Goal: Information Seeking & Learning: Stay updated

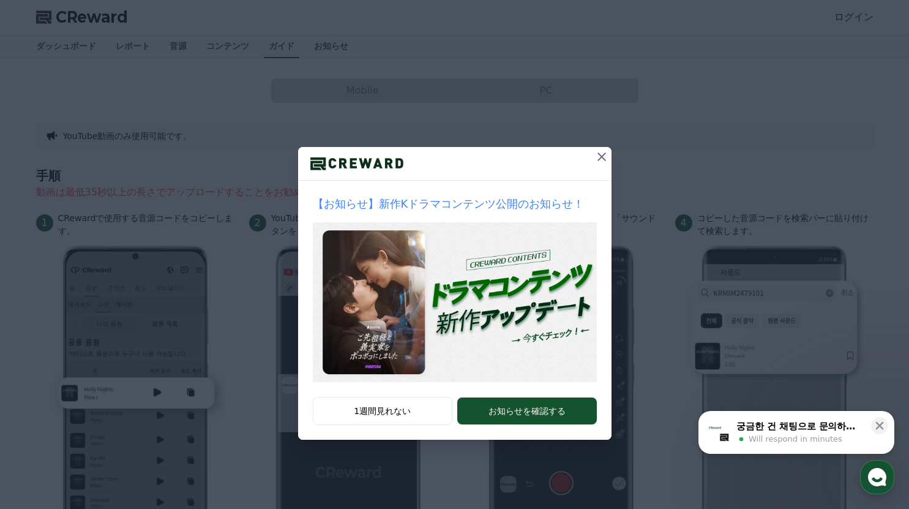
click at [600, 151] on icon at bounding box center [601, 156] width 15 height 15
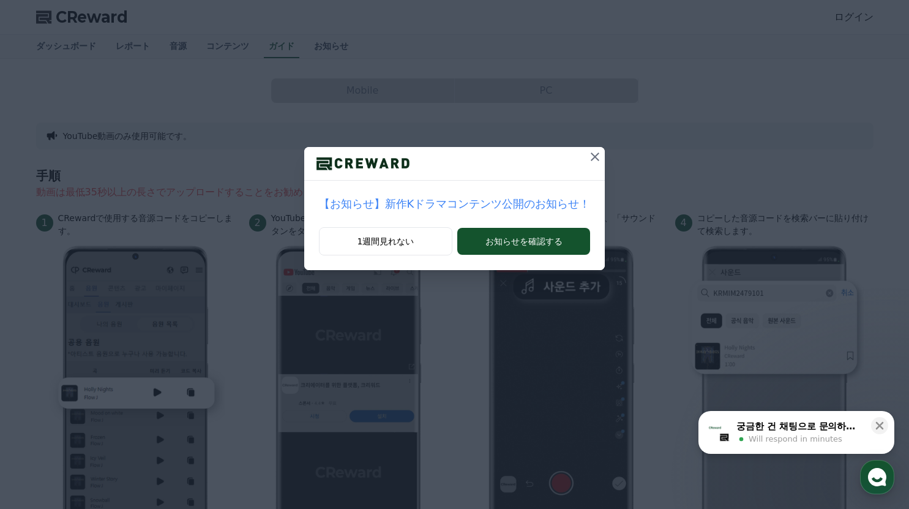
click at [588, 155] on icon at bounding box center [595, 156] width 15 height 15
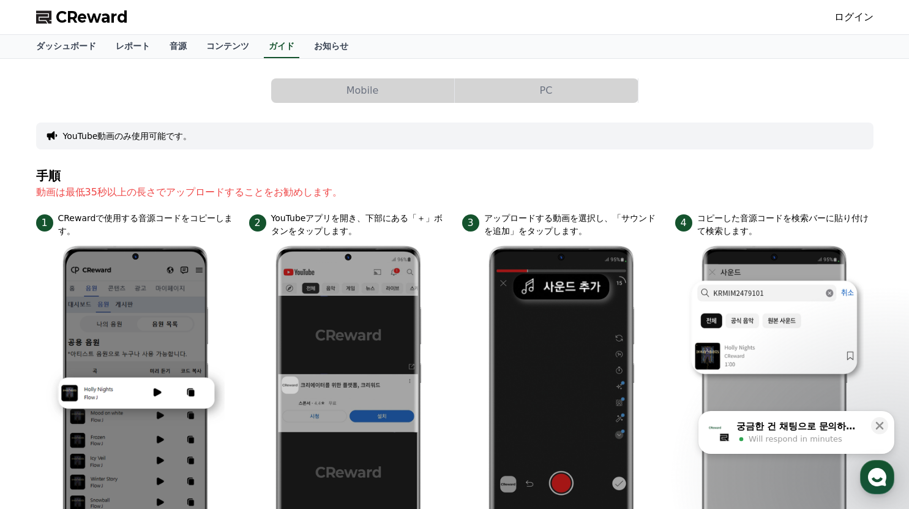
click at [88, 26] on span "CReward" at bounding box center [92, 17] width 72 height 20
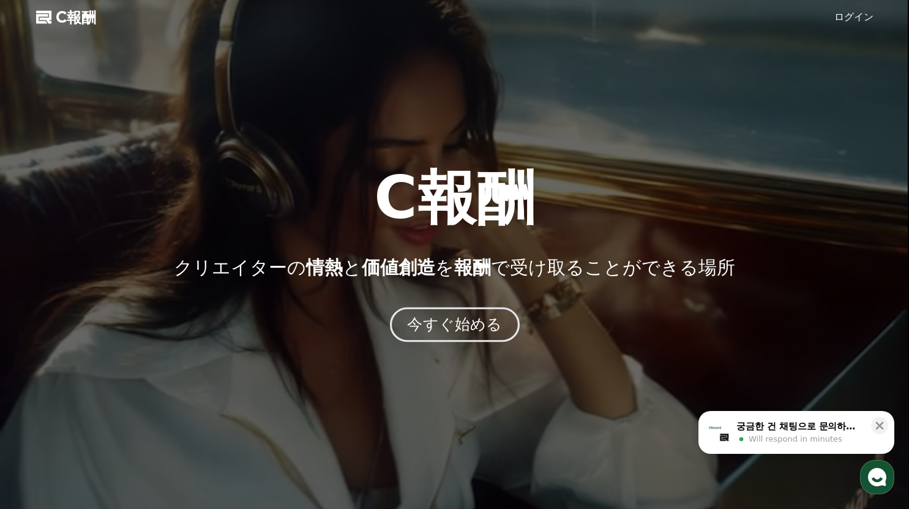
click at [466, 326] on font "今すぐ始める" at bounding box center [454, 324] width 95 height 18
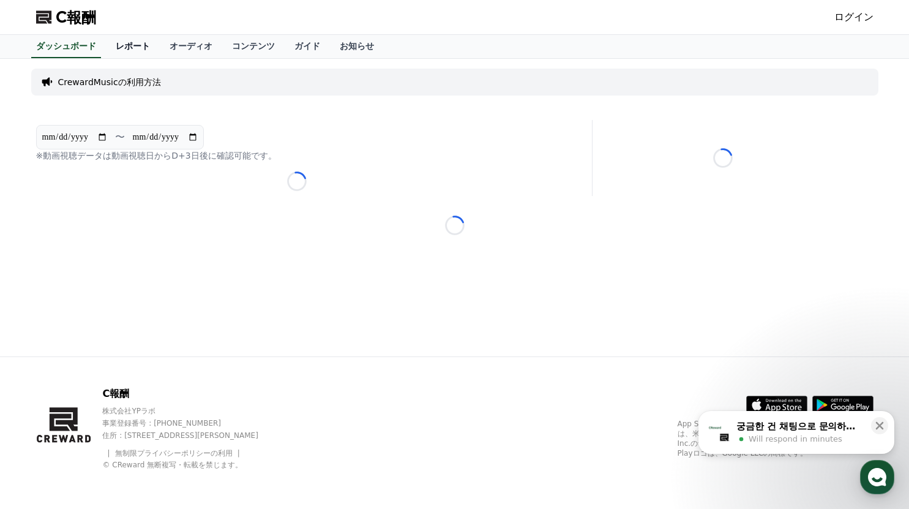
click at [116, 41] on font "レポート" at bounding box center [133, 46] width 34 height 10
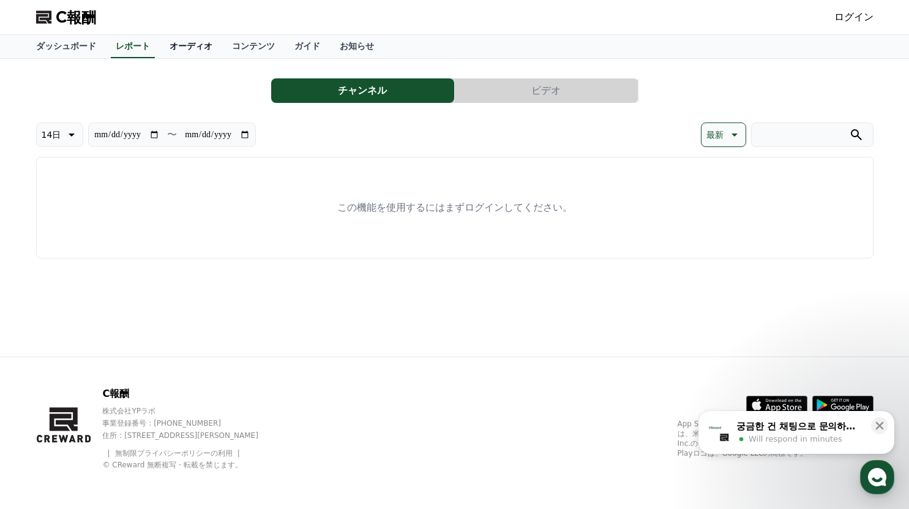
click at [170, 43] on font "オーディオ" at bounding box center [191, 46] width 43 height 10
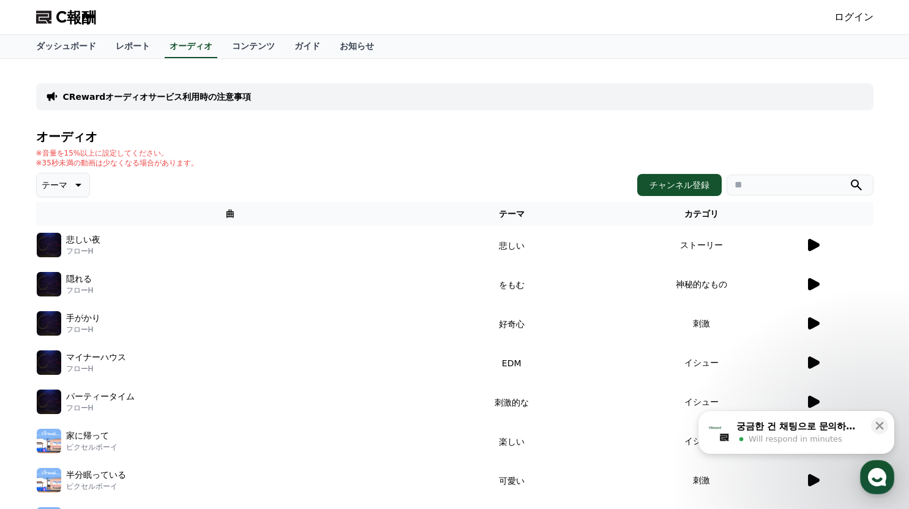
click at [814, 246] on icon at bounding box center [814, 245] width 12 height 12
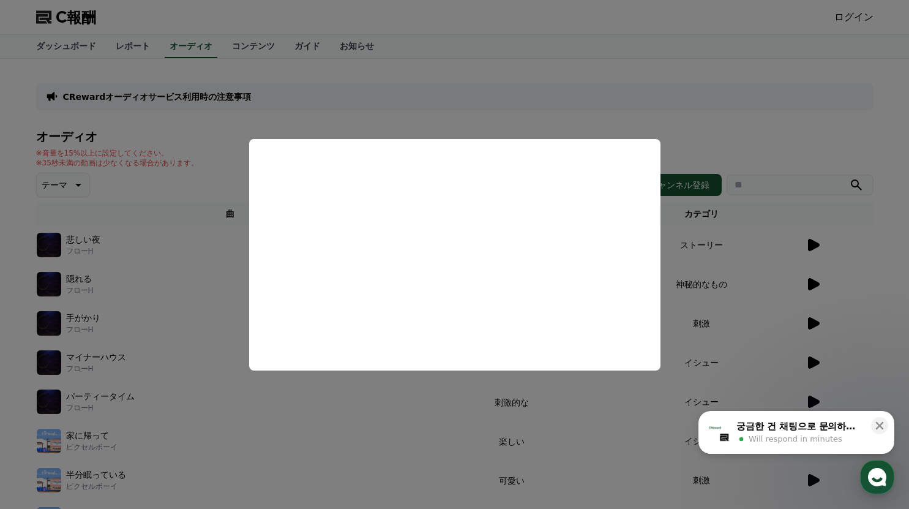
click at [659, 95] on button "close modal" at bounding box center [454, 254] width 909 height 509
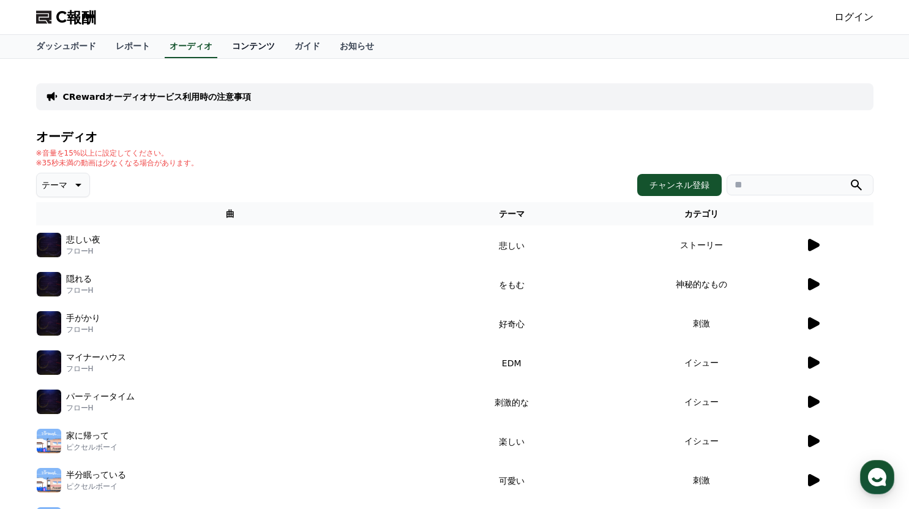
click at [232, 41] on font "コンテンツ" at bounding box center [253, 46] width 43 height 10
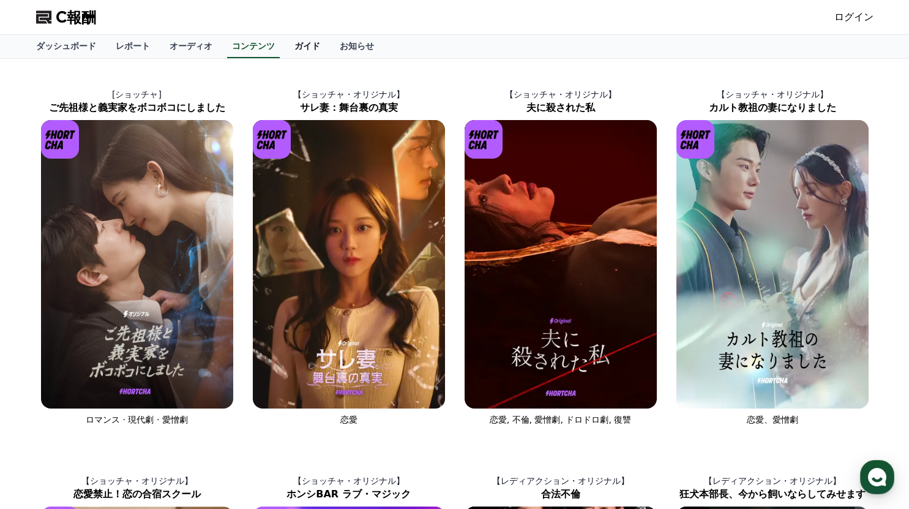
click at [294, 45] on font "ガイド" at bounding box center [307, 46] width 26 height 10
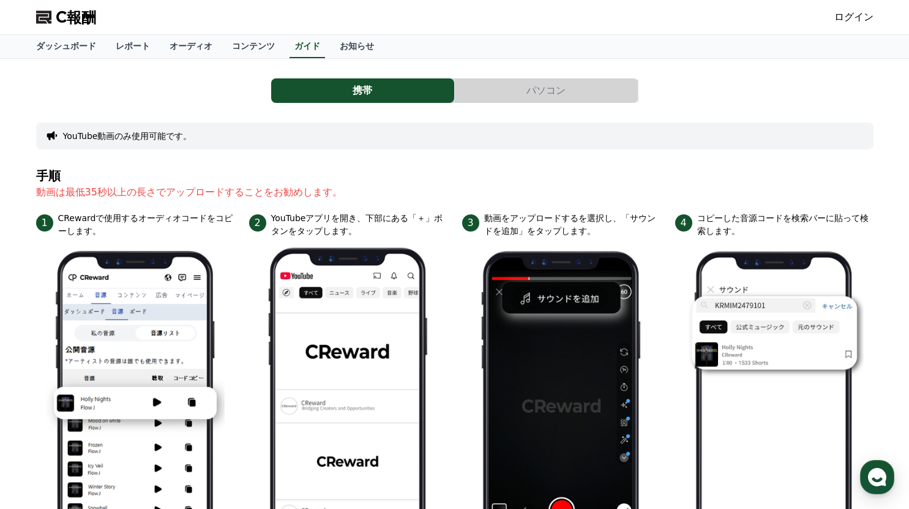
click at [857, 16] on font "ログイン" at bounding box center [853, 17] width 39 height 12
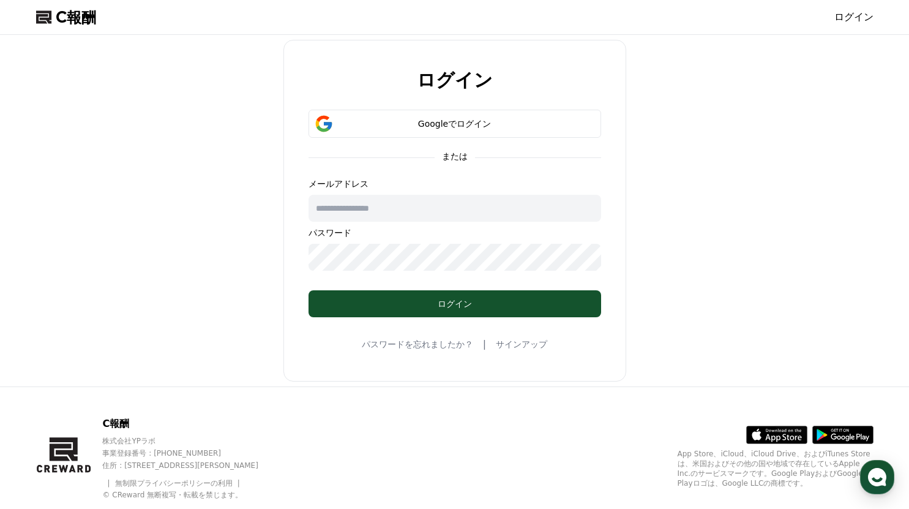
click at [349, 204] on input "text" at bounding box center [454, 208] width 293 height 27
click at [452, 129] on button "Googleでログイン" at bounding box center [454, 124] width 293 height 28
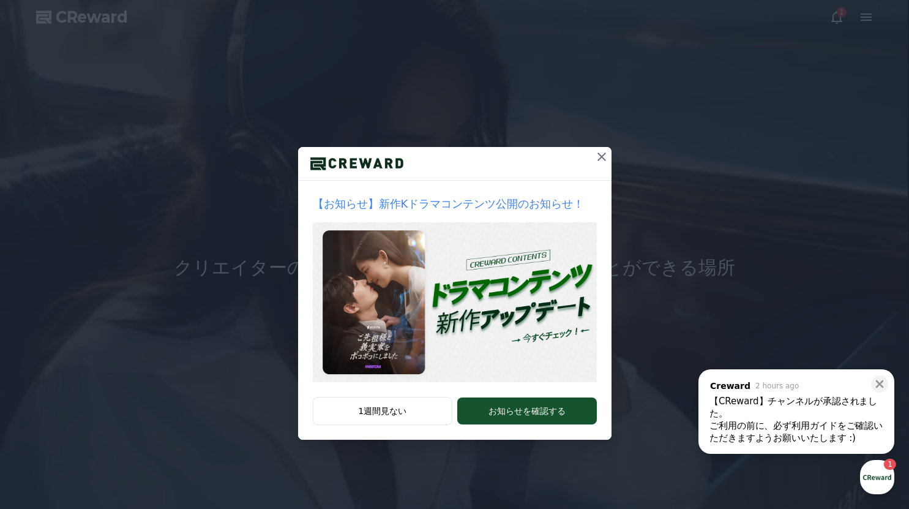
click at [772, 409] on div "【CReward】チャンネルが承認されました。" at bounding box center [796, 407] width 174 height 24
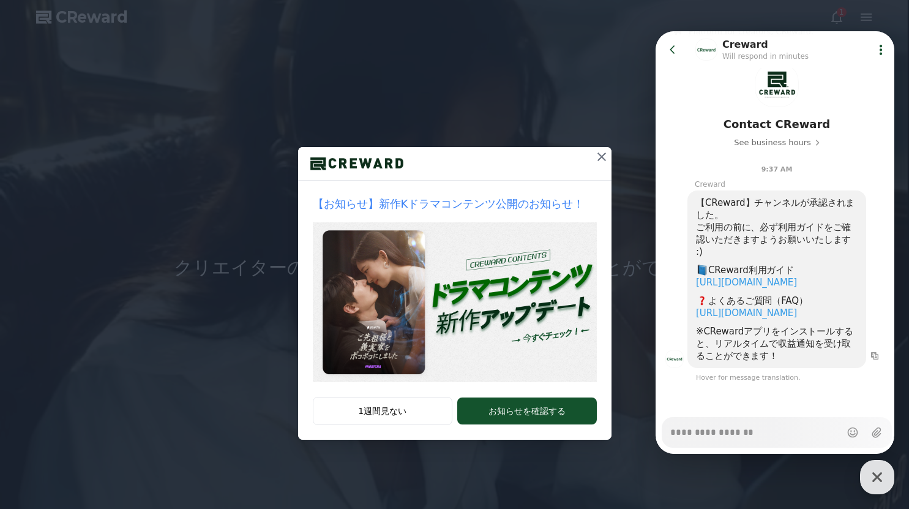
scroll to position [82, 0]
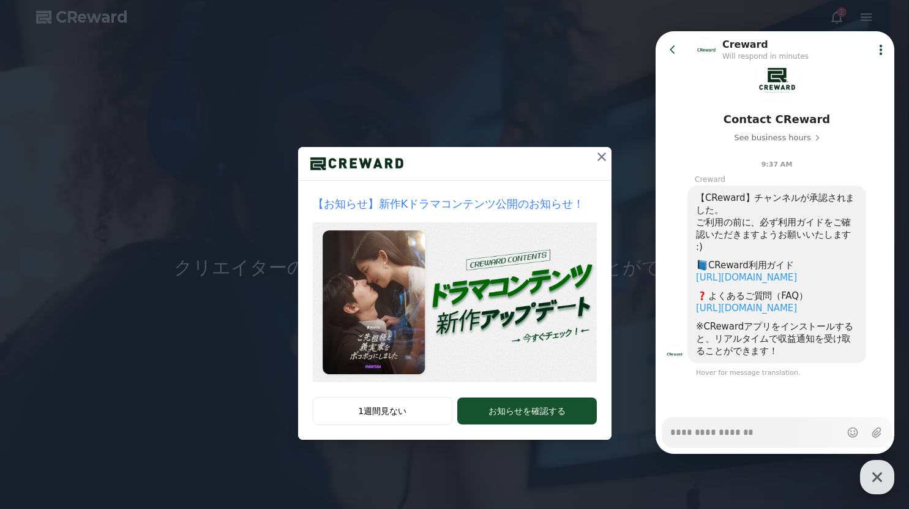
type textarea "*"
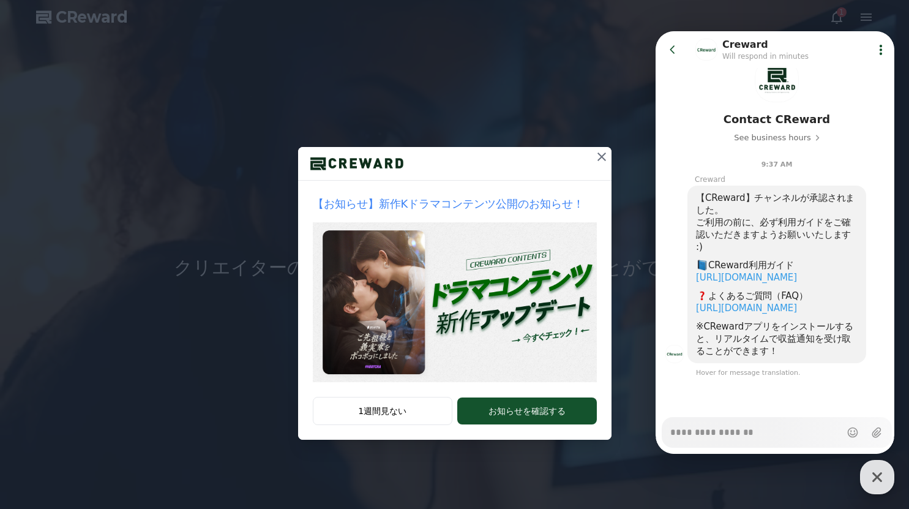
drag, startPoint x: 542, startPoint y: 68, endPoint x: 549, endPoint y: 76, distance: 10.4
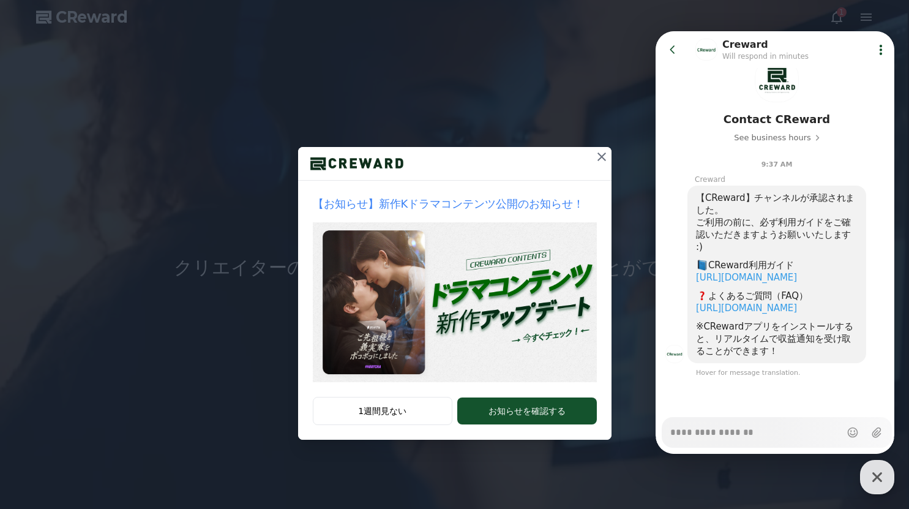
click at [542, 68] on div "【お知らせ】新作Kドラマコンテンツ公開のお知らせ！ 1週間見ない お知らせを確認する" at bounding box center [454, 229] width 909 height 459
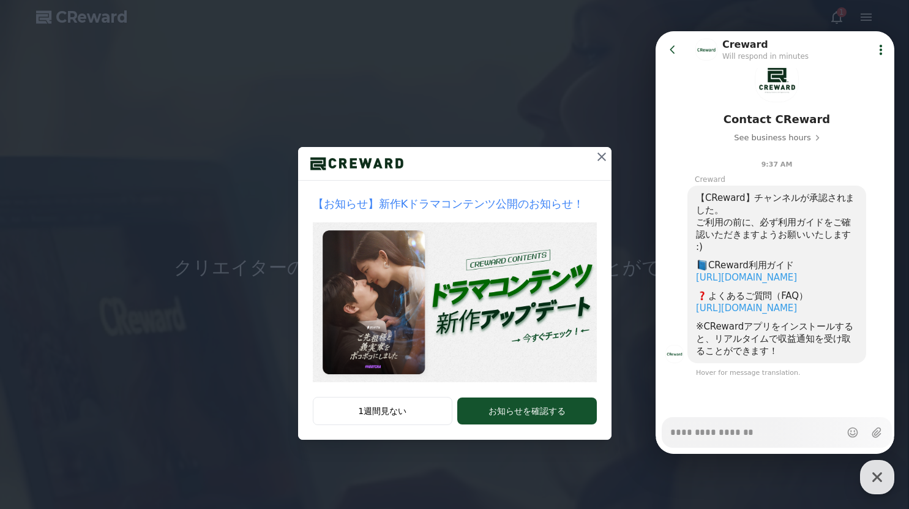
click at [598, 154] on icon at bounding box center [601, 156] width 9 height 9
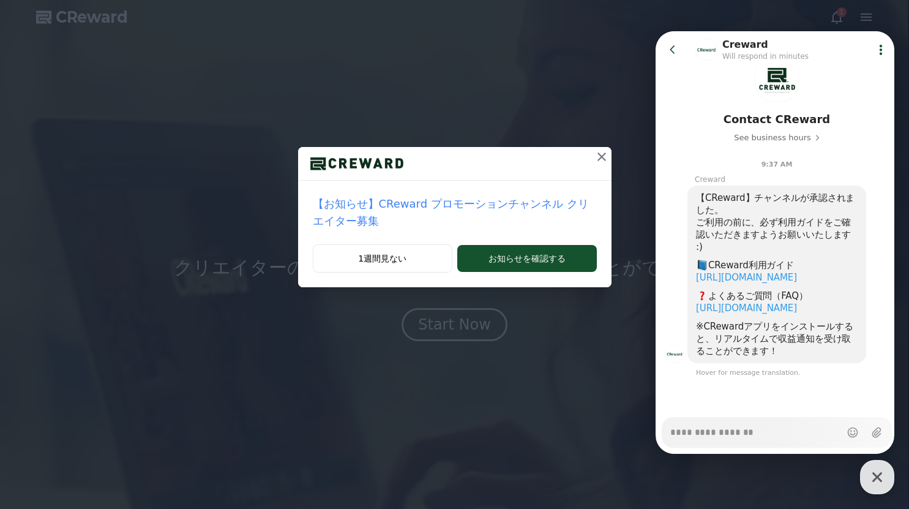
click at [672, 44] on icon at bounding box center [673, 49] width 12 height 12
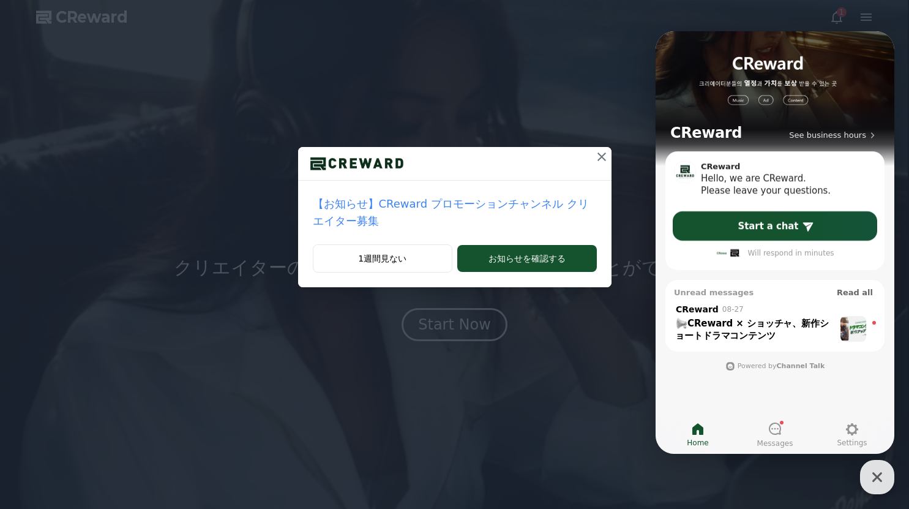
click at [594, 160] on icon at bounding box center [601, 156] width 15 height 15
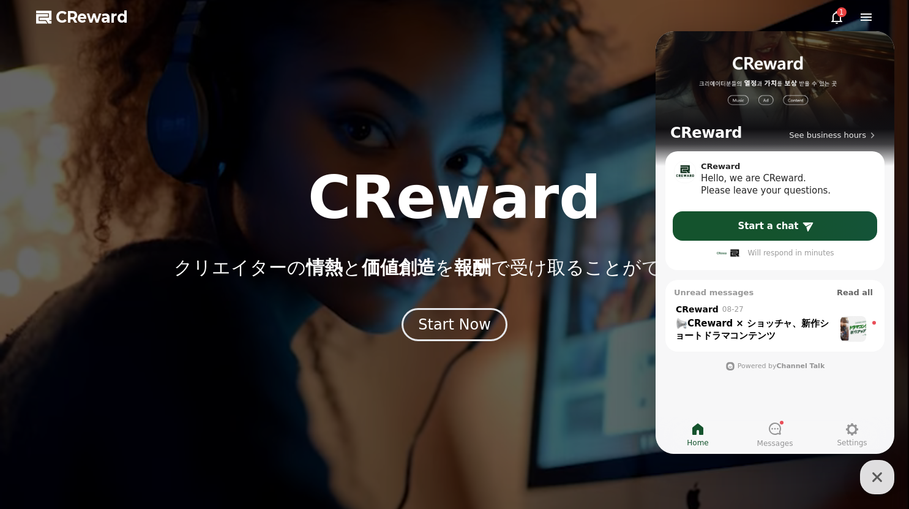
click at [833, 11] on icon at bounding box center [836, 17] width 15 height 15
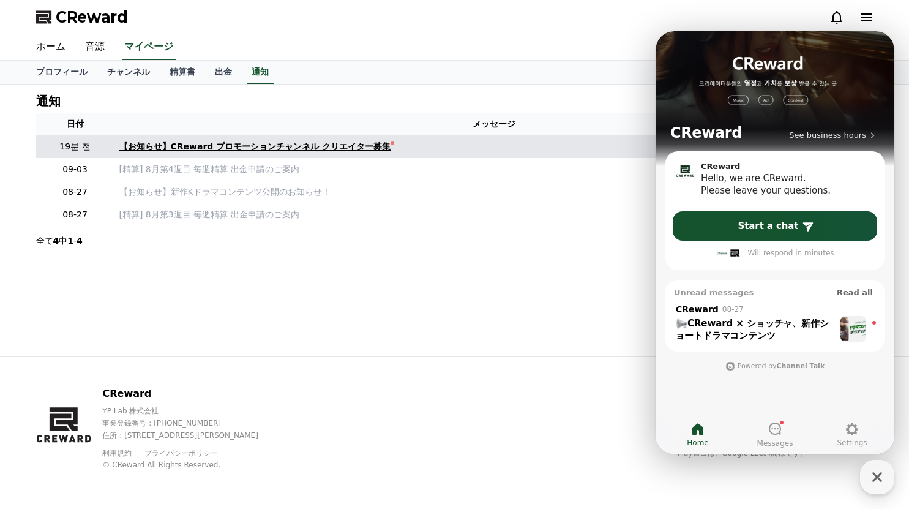
click at [303, 142] on div "【お知らせ】CReward プロモーションチャンネル クリエイター募集" at bounding box center [255, 146] width 272 height 13
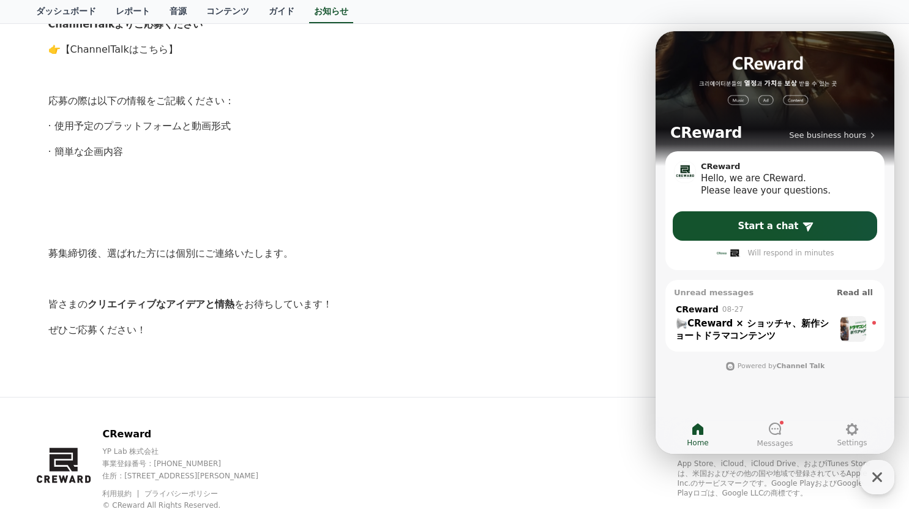
scroll to position [769, 0]
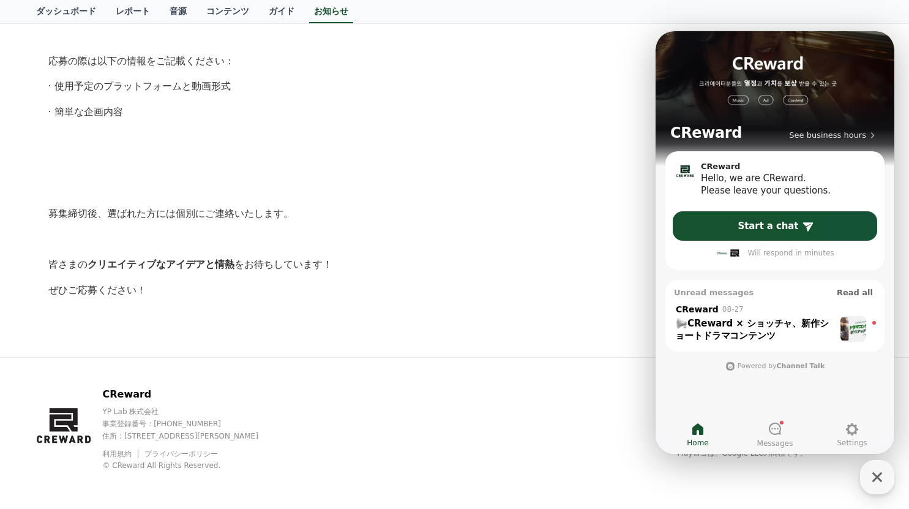
click at [502, 214] on p "募集締切後、選ばれた方には個別にご連絡いたします。" at bounding box center [454, 214] width 813 height 16
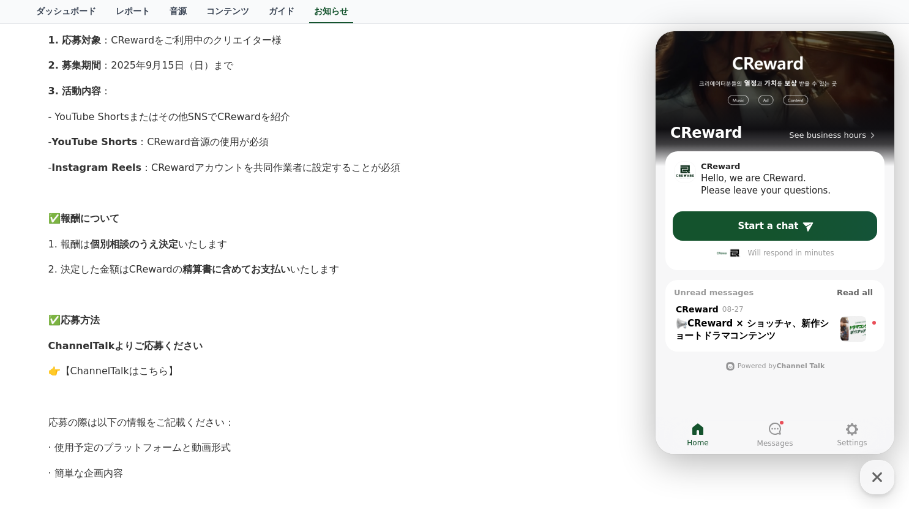
scroll to position [402, 0]
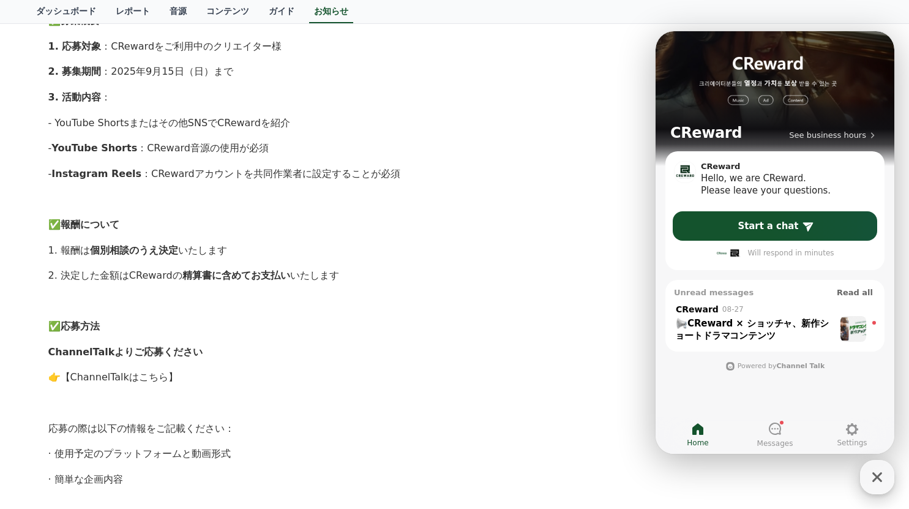
click at [871, 481] on icon "button" at bounding box center [877, 477] width 22 height 22
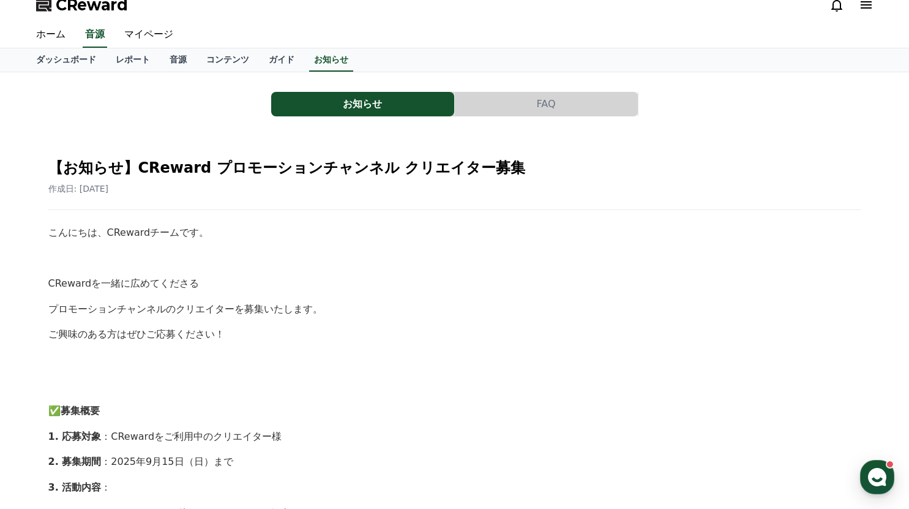
scroll to position [0, 0]
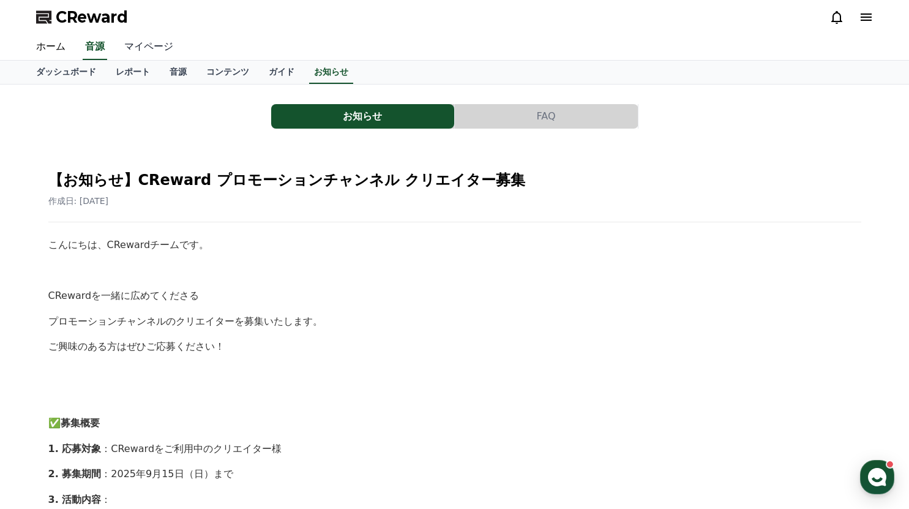
click at [149, 47] on link "マイページ" at bounding box center [148, 47] width 69 height 26
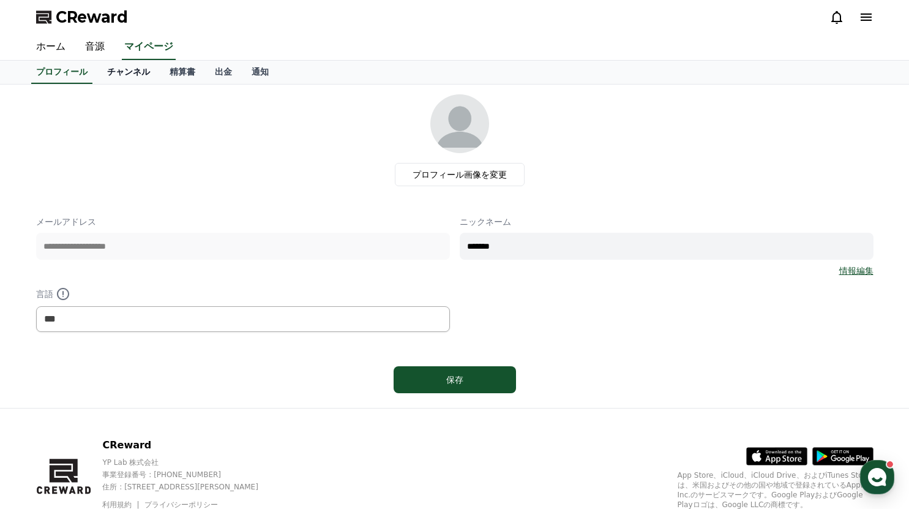
click at [111, 67] on link "チャンネル" at bounding box center [128, 72] width 62 height 23
